Goal: Task Accomplishment & Management: Complete application form

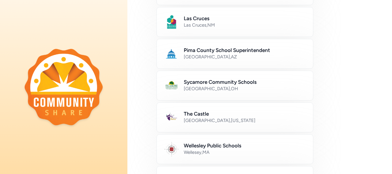
scroll to position [271, 0]
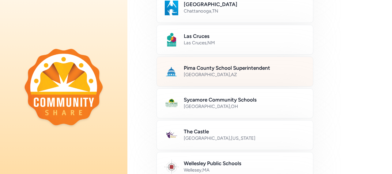
click at [278, 65] on h2 "Pima County School Superintendent" at bounding box center [245, 67] width 122 height 7
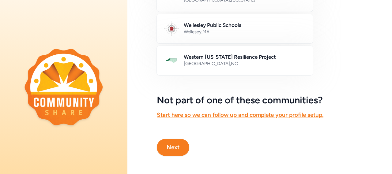
scroll to position [410, 0]
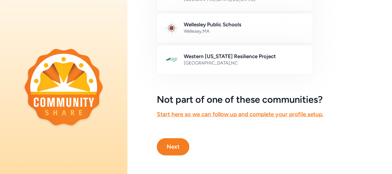
click at [165, 147] on button "Next" at bounding box center [173, 146] width 32 height 17
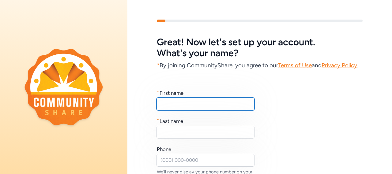
click at [177, 111] on input "text" at bounding box center [205, 104] width 98 height 13
type input "[PERSON_NAME]"
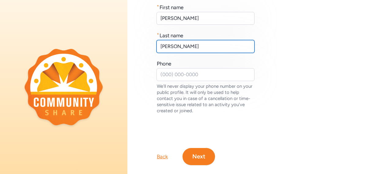
scroll to position [86, 0]
type input "[PERSON_NAME]"
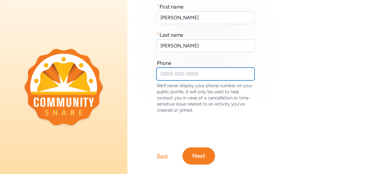
click at [163, 81] on input "text" at bounding box center [205, 74] width 98 height 13
type input "5206091380"
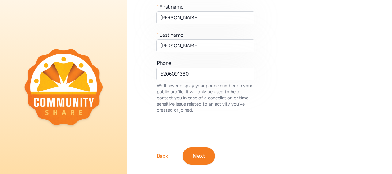
click at [204, 160] on button "Next" at bounding box center [199, 156] width 32 height 17
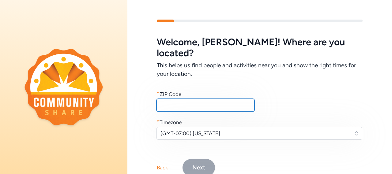
click at [186, 99] on input "text" at bounding box center [205, 105] width 98 height 13
type input "85706"
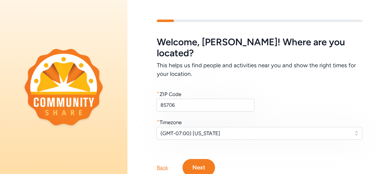
click at [201, 159] on button "Next" at bounding box center [199, 167] width 32 height 17
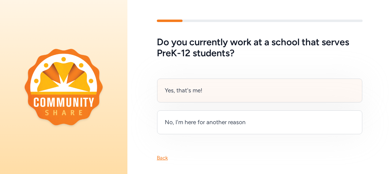
click at [236, 97] on div "Yes, that's me!" at bounding box center [259, 91] width 205 height 24
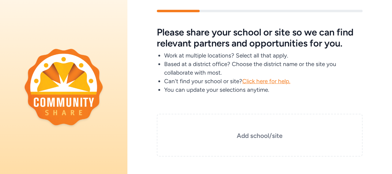
scroll to position [15, 0]
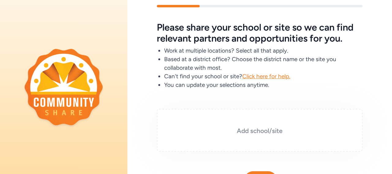
click at [248, 131] on h3 "Add school/site" at bounding box center [259, 131] width 175 height 9
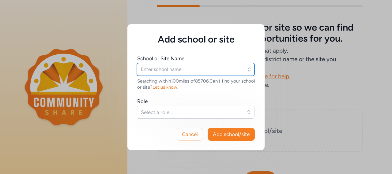
click at [209, 72] on input "text" at bounding box center [196, 69] width 118 height 13
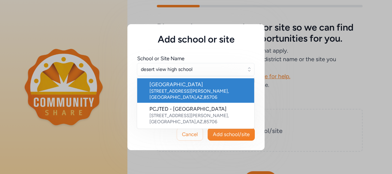
click at [215, 86] on div "[GEOGRAPHIC_DATA]" at bounding box center [199, 84] width 100 height 7
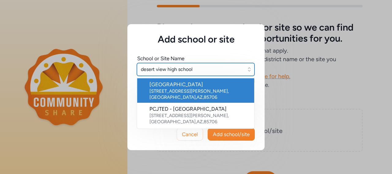
type input "[GEOGRAPHIC_DATA]"
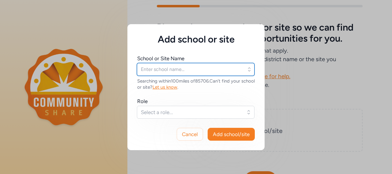
type input "[GEOGRAPHIC_DATA]"
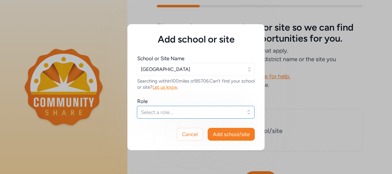
click at [167, 112] on span "Select a role..." at bounding box center [191, 112] width 101 height 7
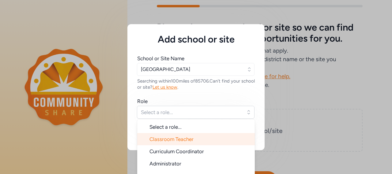
click at [176, 137] on span "Classroom Teacher" at bounding box center [171, 139] width 44 height 6
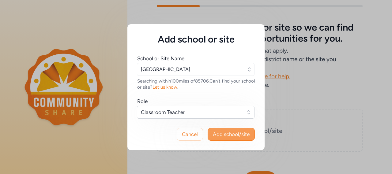
click at [225, 134] on span "Add school/site" at bounding box center [231, 134] width 37 height 7
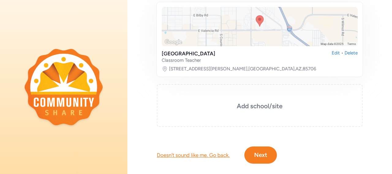
scroll to position [128, 0]
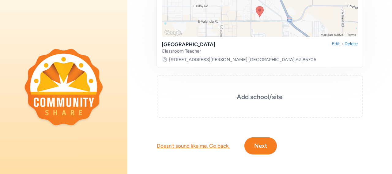
click at [249, 137] on button "Next" at bounding box center [260, 145] width 32 height 17
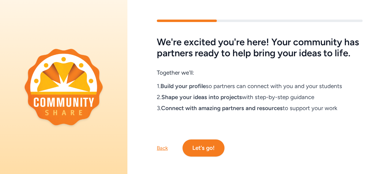
scroll to position [18, 0]
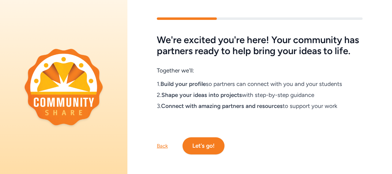
click at [205, 137] on button "Let's go!" at bounding box center [204, 145] width 42 height 17
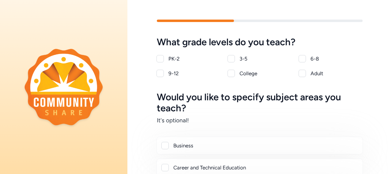
scroll to position [0, 0]
click at [162, 75] on div at bounding box center [159, 73] width 7 height 7
checkbox input "true"
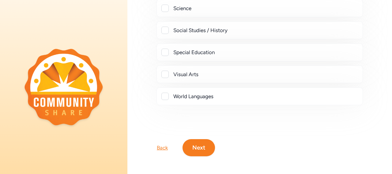
scroll to position [318, 0]
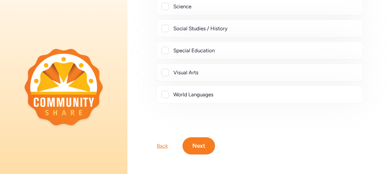
click at [200, 137] on button "Next" at bounding box center [199, 145] width 32 height 17
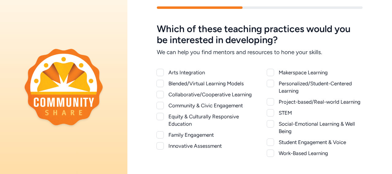
scroll to position [13, 0]
click at [177, 96] on div "Collaborative/Cooperative Learning" at bounding box center [210, 94] width 84 height 7
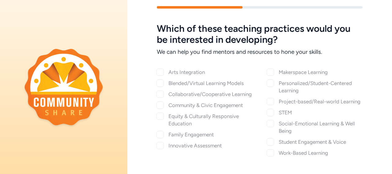
checkbox input "true"
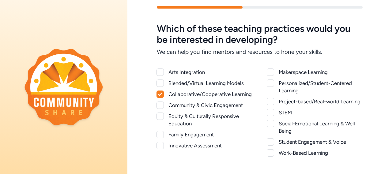
click at [179, 109] on div "Community & Civic Engagement" at bounding box center [210, 105] width 84 height 7
checkbox input "true"
click at [181, 122] on div "Equity & Culturally Responsive Education" at bounding box center [210, 120] width 84 height 15
checkbox input "true"
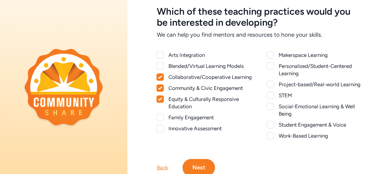
scroll to position [31, 0]
click at [185, 132] on div "Innovative Assessment" at bounding box center [210, 128] width 84 height 7
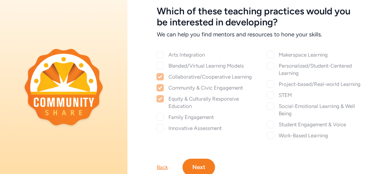
checkbox input "true"
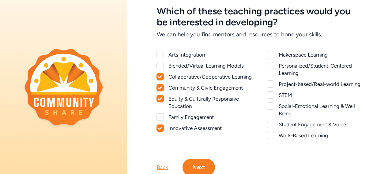
click at [291, 74] on div "Personalized/Student-Centered Learning" at bounding box center [321, 69] width 84 height 15
checkbox input "true"
click at [300, 124] on div "Student Engagement & Voice" at bounding box center [321, 124] width 84 height 7
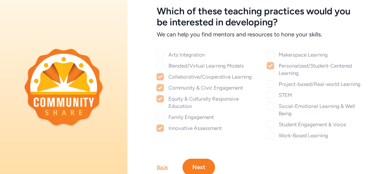
checkbox input "true"
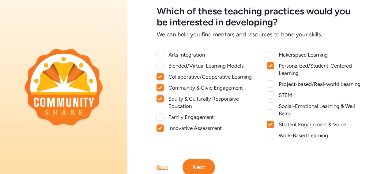
click at [205, 162] on button "Next" at bounding box center [199, 167] width 32 height 17
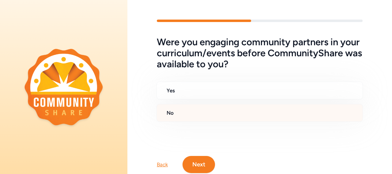
click at [256, 117] on div "No" at bounding box center [259, 113] width 206 height 18
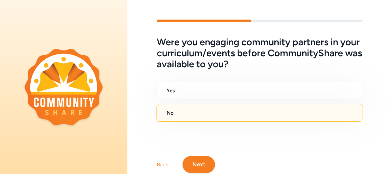
click at [196, 164] on button "Next" at bounding box center [199, 164] width 32 height 17
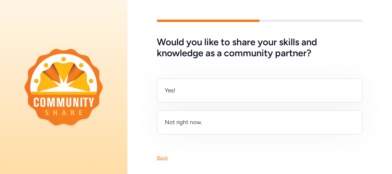
scroll to position [11, 0]
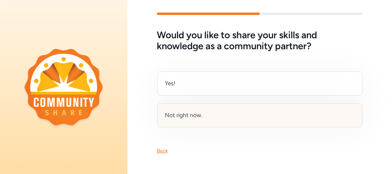
click at [220, 110] on div "Not right now." at bounding box center [259, 116] width 205 height 24
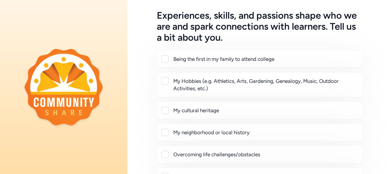
scroll to position [28, 0]
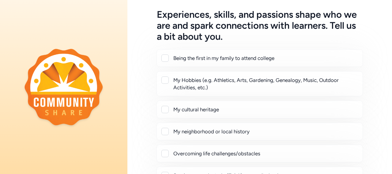
click at [234, 85] on div "My Hobbies (e.g. Athletics, Arts, Gardening, Genealogy, Music, Outdoor Activiti…" at bounding box center [265, 84] width 184 height 15
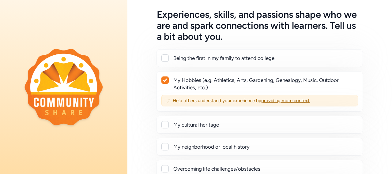
click at [234, 85] on div "My Hobbies (e.g. Athletics, Arts, Gardening, Genealogy, Music, Outdoor Activiti…" at bounding box center [265, 84] width 184 height 15
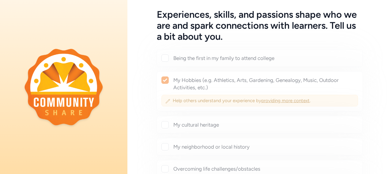
checkbox input "false"
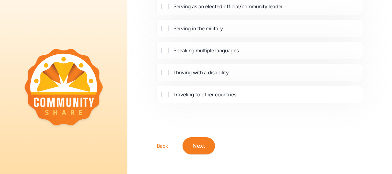
scroll to position [199, 0]
click at [202, 145] on button "Next" at bounding box center [199, 145] width 32 height 17
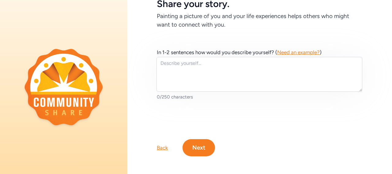
scroll to position [40, 0]
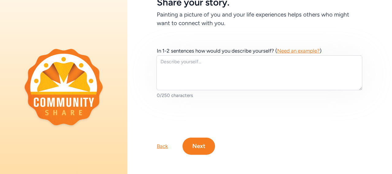
click at [202, 145] on button "Next" at bounding box center [199, 146] width 32 height 17
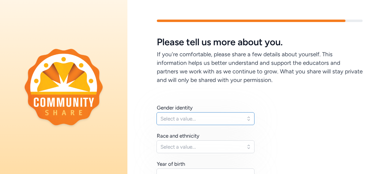
click at [211, 121] on span "Select a value..." at bounding box center [200, 118] width 81 height 7
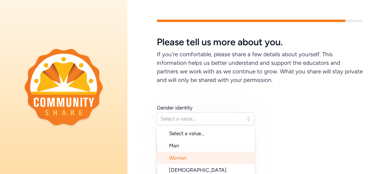
click at [208, 155] on li "Woman" at bounding box center [206, 158] width 98 height 12
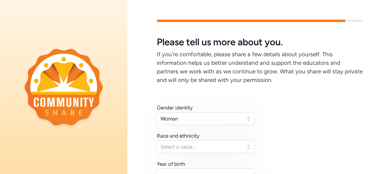
click at [208, 153] on div "Gender identity Woman Race and ethnicity Select a value... Year of birth I give…" at bounding box center [206, 157] width 98 height 107
click at [209, 145] on span "Select a value..." at bounding box center [200, 146] width 81 height 7
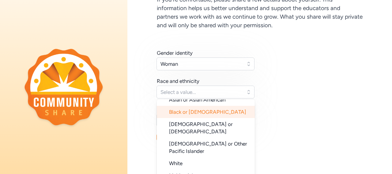
scroll to position [47, 0]
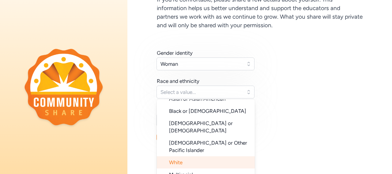
click at [208, 156] on li "White" at bounding box center [206, 162] width 98 height 12
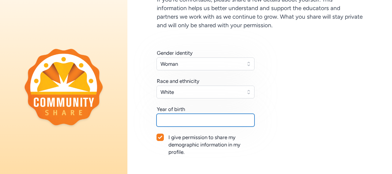
click at [207, 125] on input "text" at bounding box center [205, 120] width 98 height 13
type input "1992"
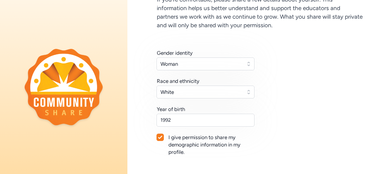
click at [163, 137] on div at bounding box center [160, 137] width 7 height 7
checkbox input "false"
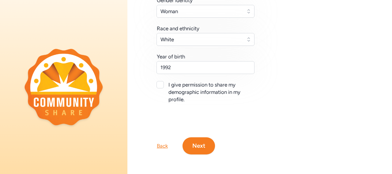
click at [201, 141] on button "Next" at bounding box center [199, 145] width 32 height 17
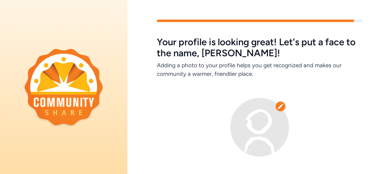
scroll to position [43, 0]
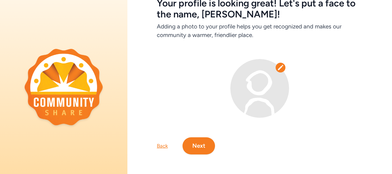
click at [201, 141] on button "Next" at bounding box center [199, 145] width 32 height 17
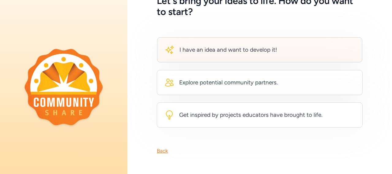
scroll to position [45, 0]
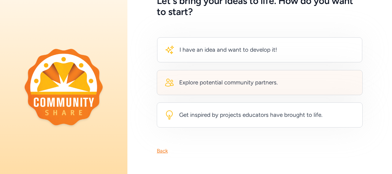
click at [222, 72] on div "Explore potential community partners." at bounding box center [260, 82] width 206 height 25
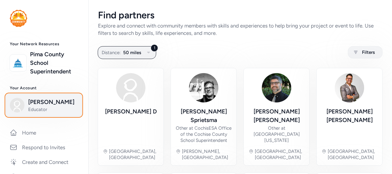
click at [41, 103] on span "[PERSON_NAME]" at bounding box center [53, 102] width 50 height 9
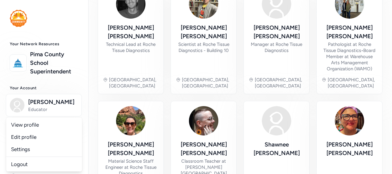
scroll to position [317, 0]
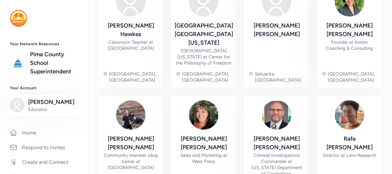
scroll to position [339, 0]
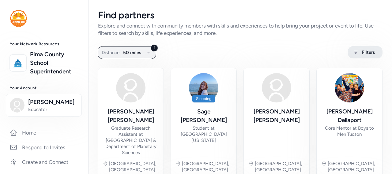
click at [367, 52] on span "Filters" at bounding box center [368, 52] width 13 height 7
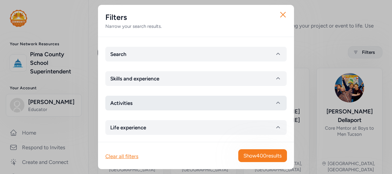
click at [243, 109] on button "Activities" at bounding box center [195, 103] width 181 height 15
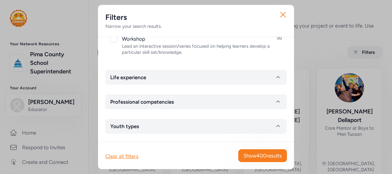
scroll to position [414, 0]
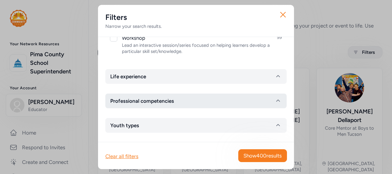
click at [243, 103] on button "Professional competencies" at bounding box center [195, 101] width 181 height 15
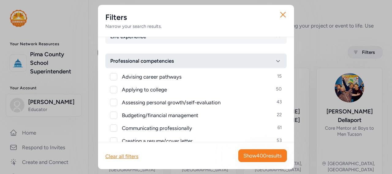
scroll to position [454, 0]
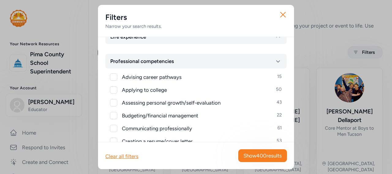
click at [249, 92] on span "Applying to college 50" at bounding box center [202, 89] width 160 height 7
checkbox input "true"
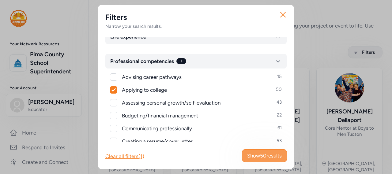
click at [281, 156] on span "Show 50 results" at bounding box center [264, 155] width 35 height 7
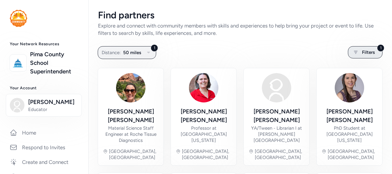
click at [370, 55] on div "1 Filters" at bounding box center [365, 52] width 35 height 12
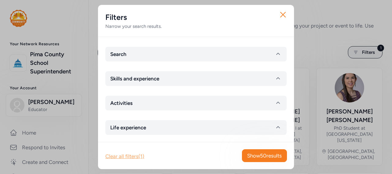
click at [137, 154] on div "Clear all filters (1)" at bounding box center [124, 156] width 39 height 7
checkbox input "false"
click at [132, 155] on div "Clear all filters" at bounding box center [121, 156] width 33 height 7
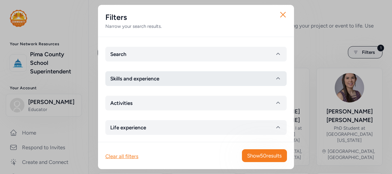
click at [159, 76] on span "Skills and experience" at bounding box center [134, 78] width 49 height 7
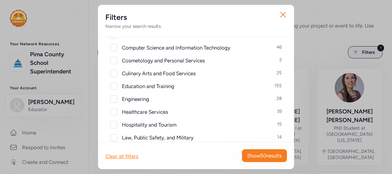
scroll to position [125, 0]
click at [176, 86] on span "Education and Training 155" at bounding box center [202, 85] width 160 height 7
checkbox input "true"
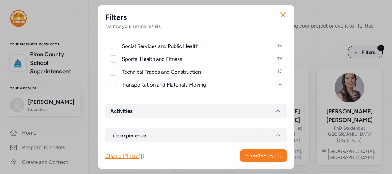
scroll to position [320, 0]
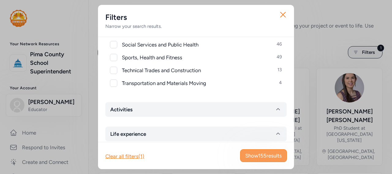
click at [269, 157] on span "Show 155 results" at bounding box center [263, 155] width 36 height 7
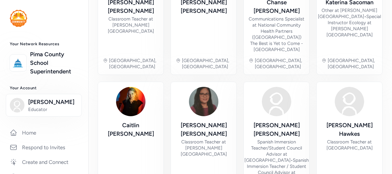
scroll to position [333, 0]
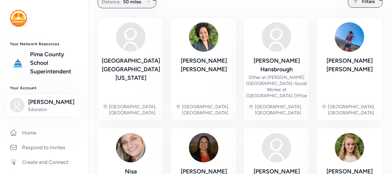
scroll to position [47, 0]
